Goal: Navigation & Orientation: Find specific page/section

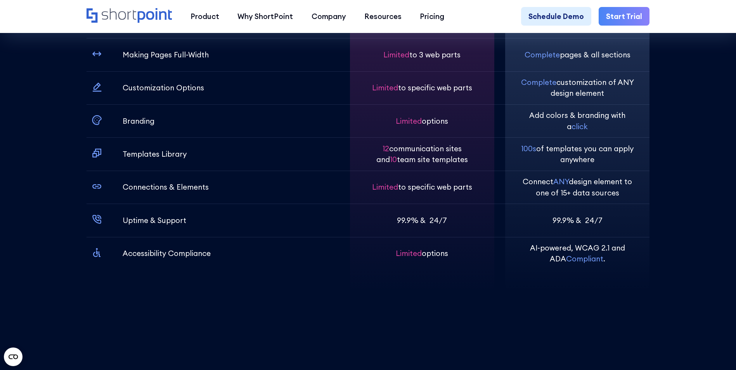
scroll to position [2869, 0]
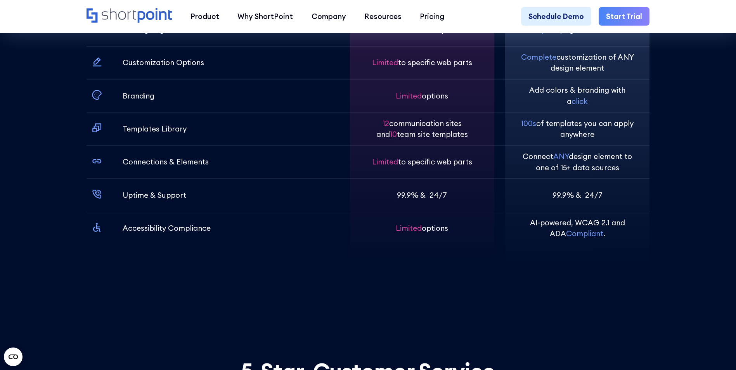
click at [142, 200] on p "Uptime & Support" at bounding box center [155, 195] width 64 height 11
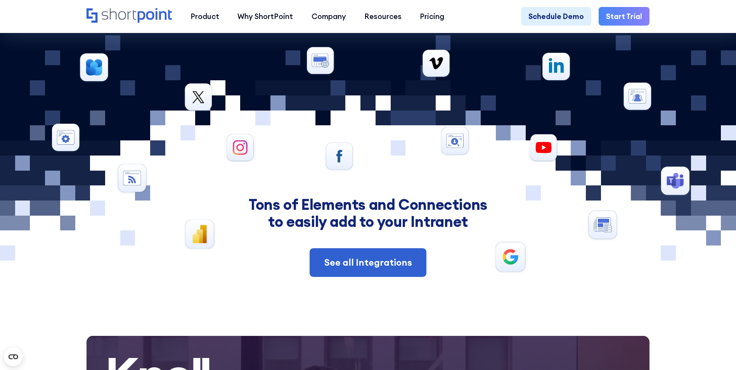
scroll to position [3606, 0]
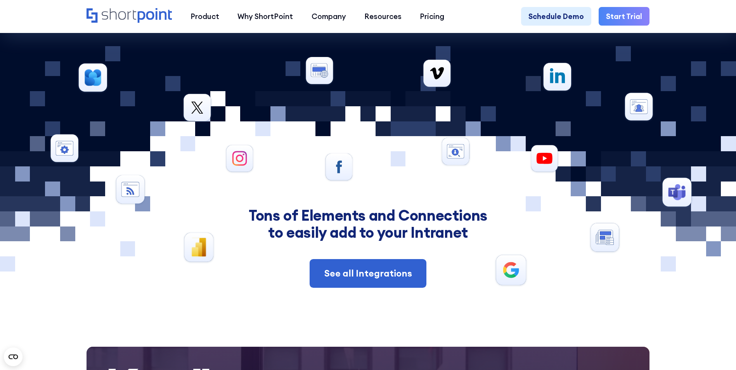
click at [487, 115] on div at bounding box center [367, 167] width 713 height 242
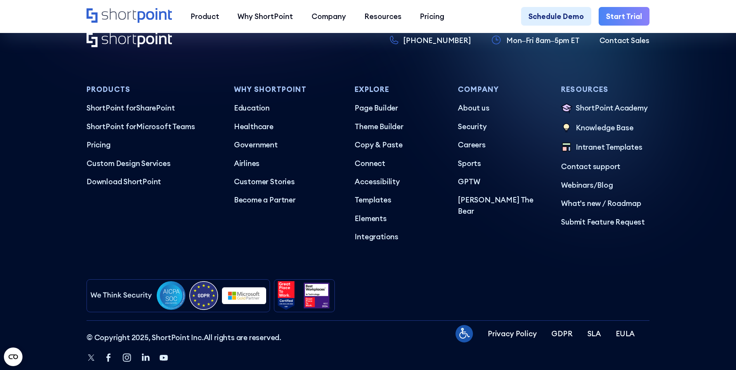
scroll to position [4575, 0]
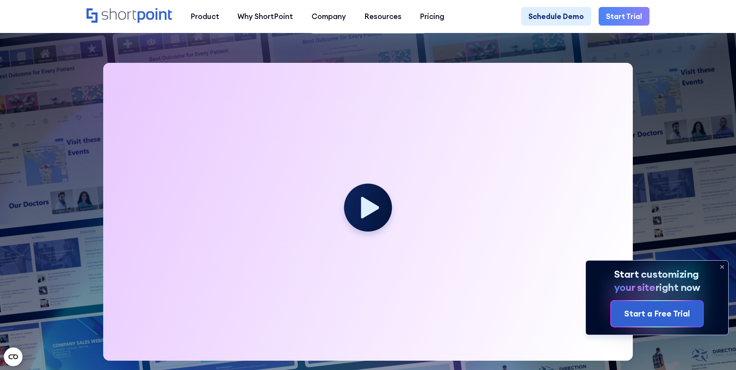
scroll to position [543, 0]
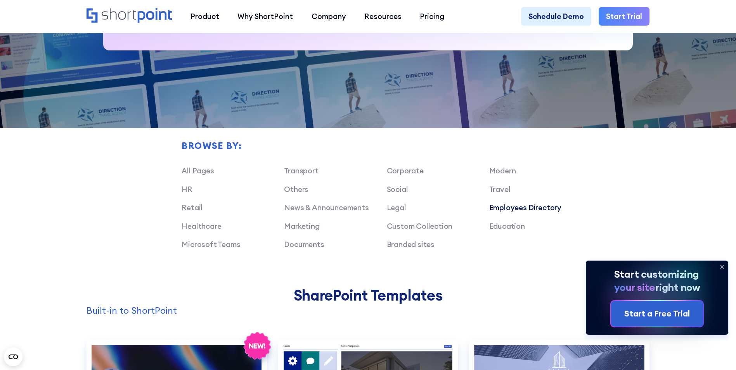
click at [506, 212] on link "Employees Directory" at bounding box center [525, 207] width 72 height 9
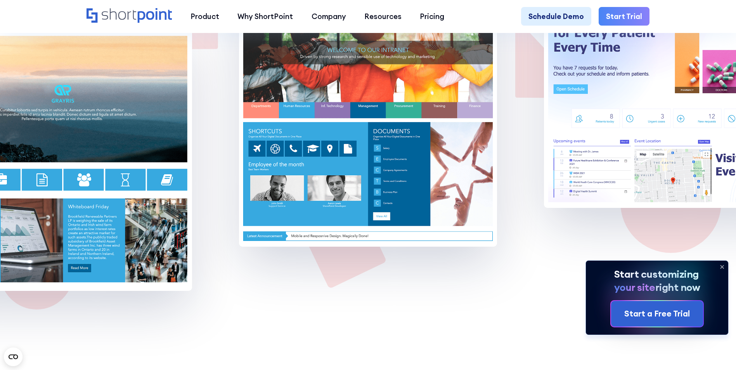
scroll to position [1512, 0]
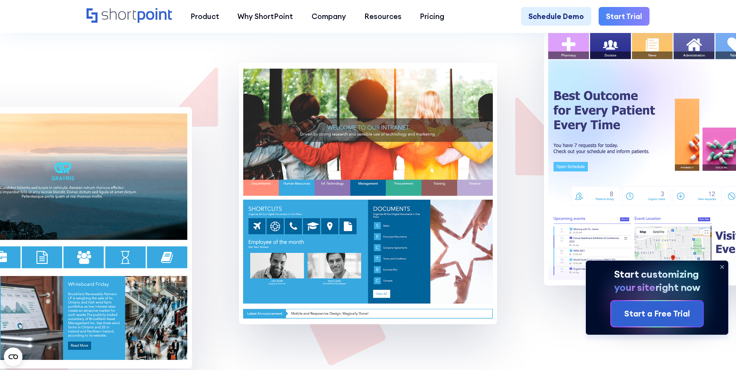
click at [624, 108] on img at bounding box center [673, 154] width 258 height 261
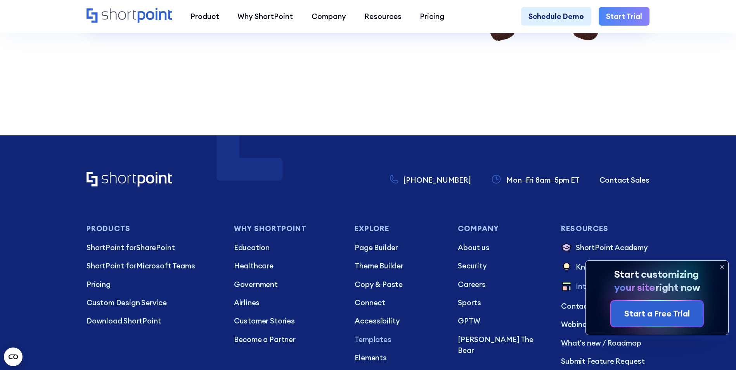
scroll to position [2482, 0]
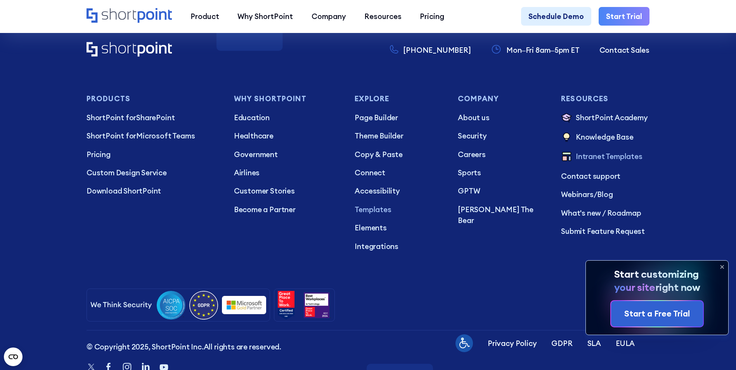
click at [724, 266] on icon at bounding box center [721, 267] width 12 height 12
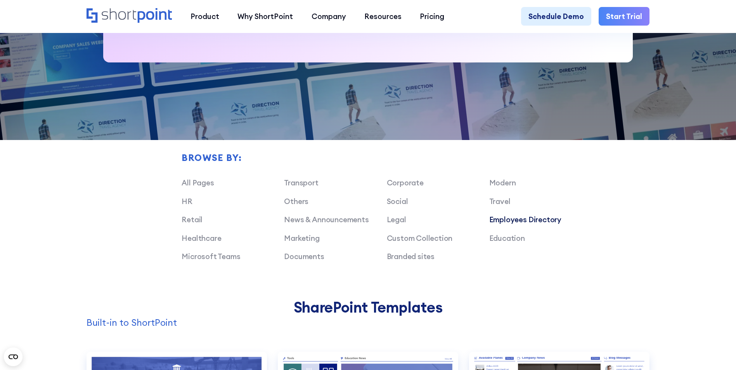
scroll to position [547, 0]
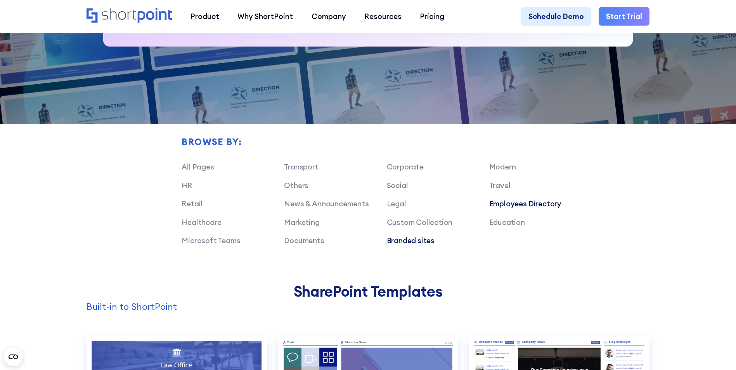
click at [402, 245] on link "Branded sites" at bounding box center [411, 240] width 48 height 9
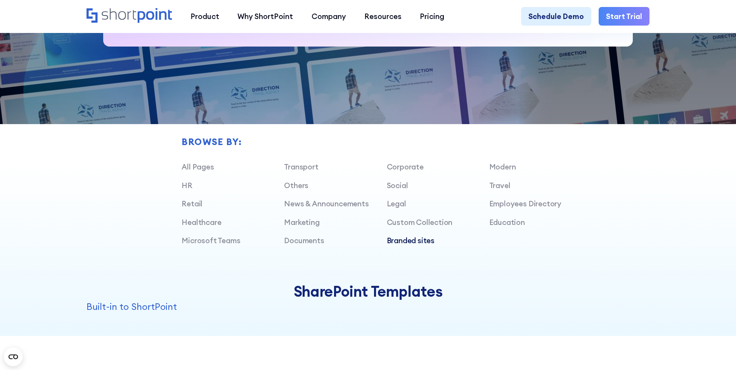
click at [402, 245] on link "Branded sites" at bounding box center [411, 240] width 48 height 9
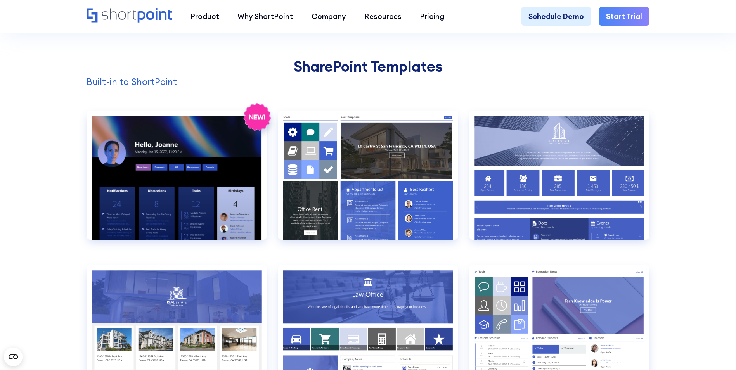
scroll to position [779, 0]
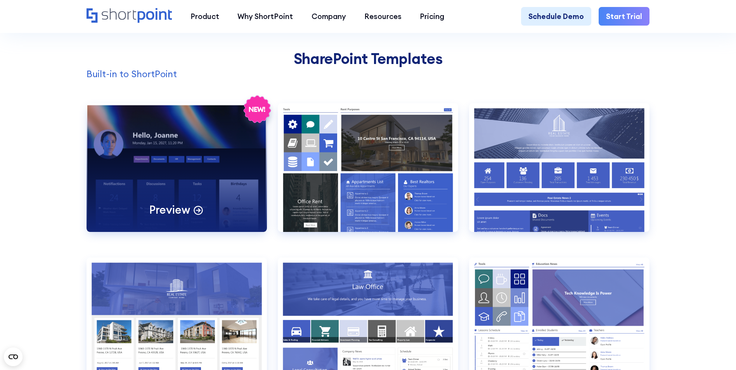
click at [164, 173] on div "Preview" at bounding box center [176, 167] width 180 height 129
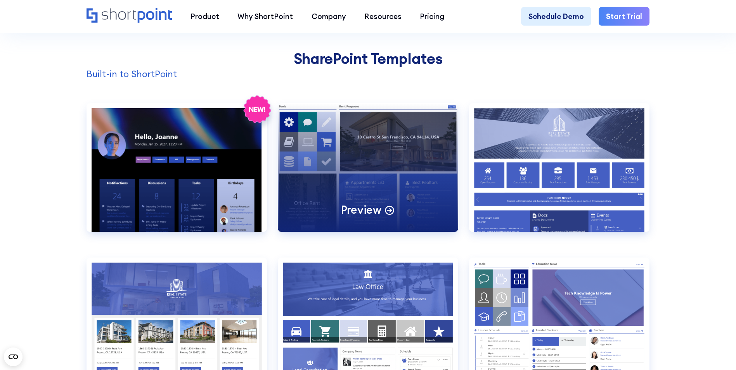
click at [384, 145] on div "Preview" at bounding box center [368, 167] width 180 height 129
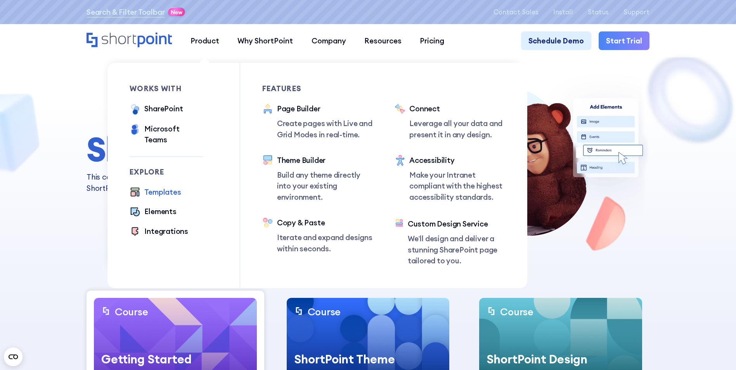
click at [162, 187] on div "Templates" at bounding box center [162, 192] width 36 height 11
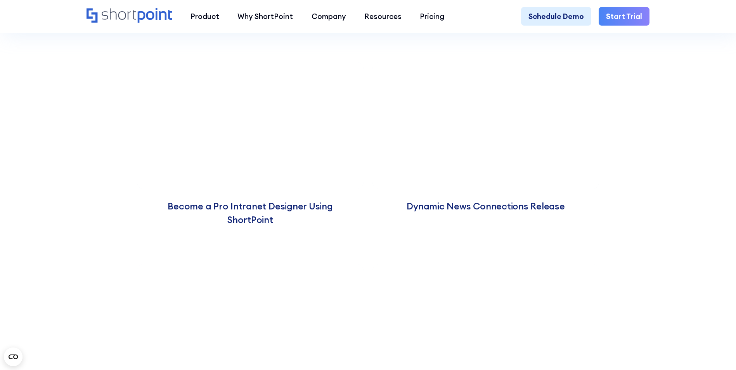
scroll to position [1822, 0]
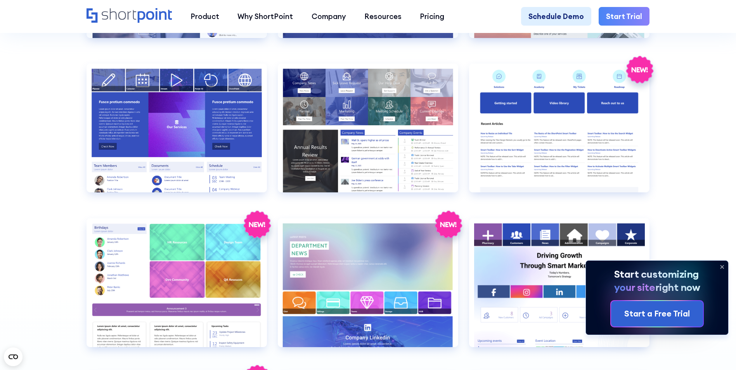
scroll to position [2094, 0]
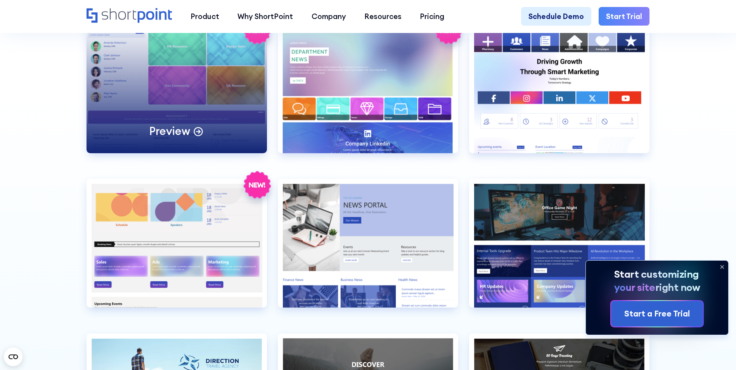
click at [232, 98] on div "Preview" at bounding box center [176, 88] width 180 height 129
